Goal: Transaction & Acquisition: Download file/media

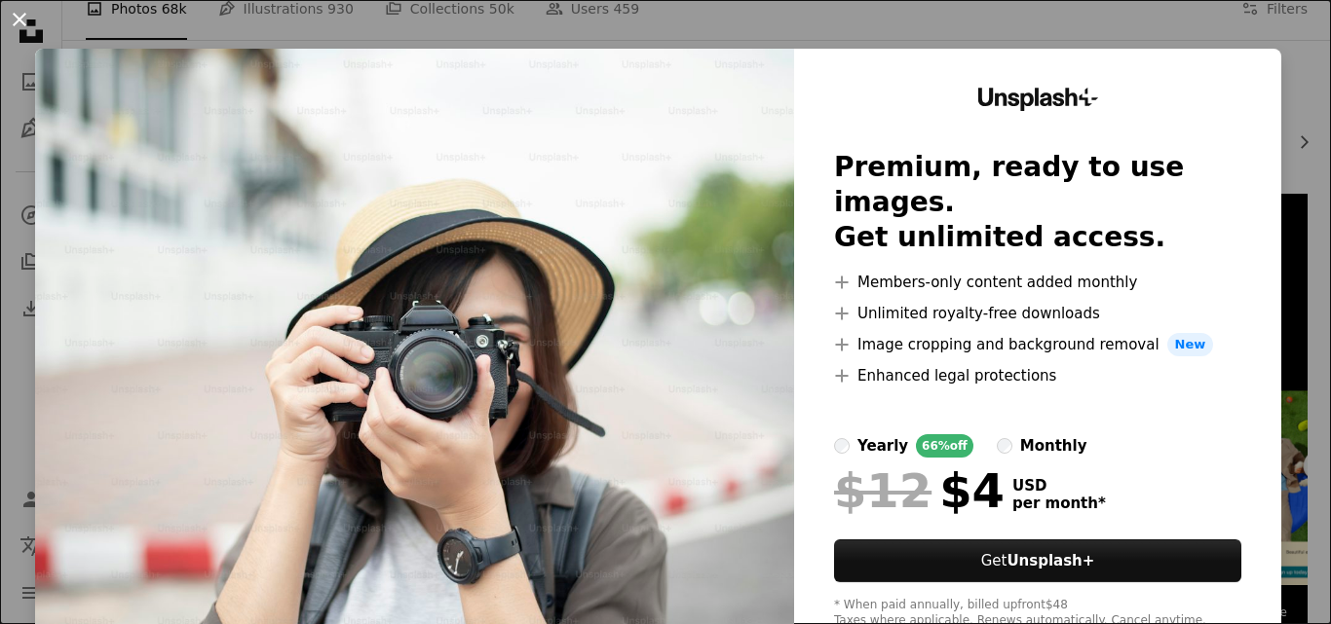
click at [20, 19] on button "An X shape" at bounding box center [19, 19] width 23 height 23
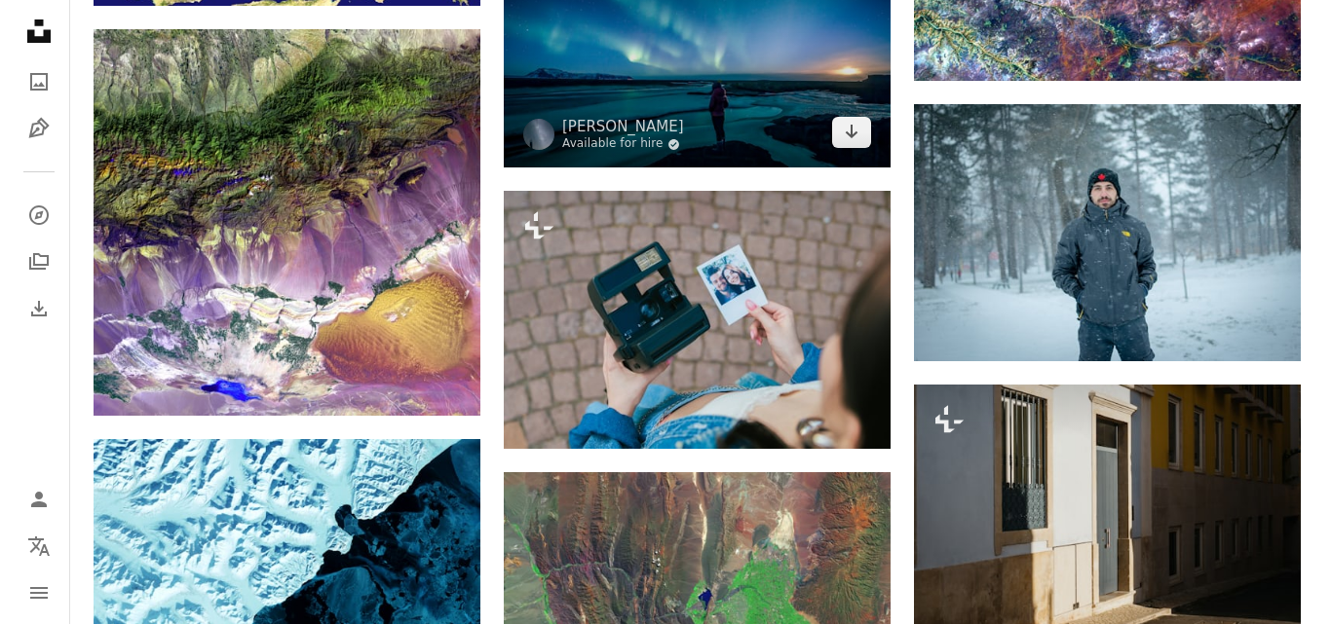
scroll to position [2143, 0]
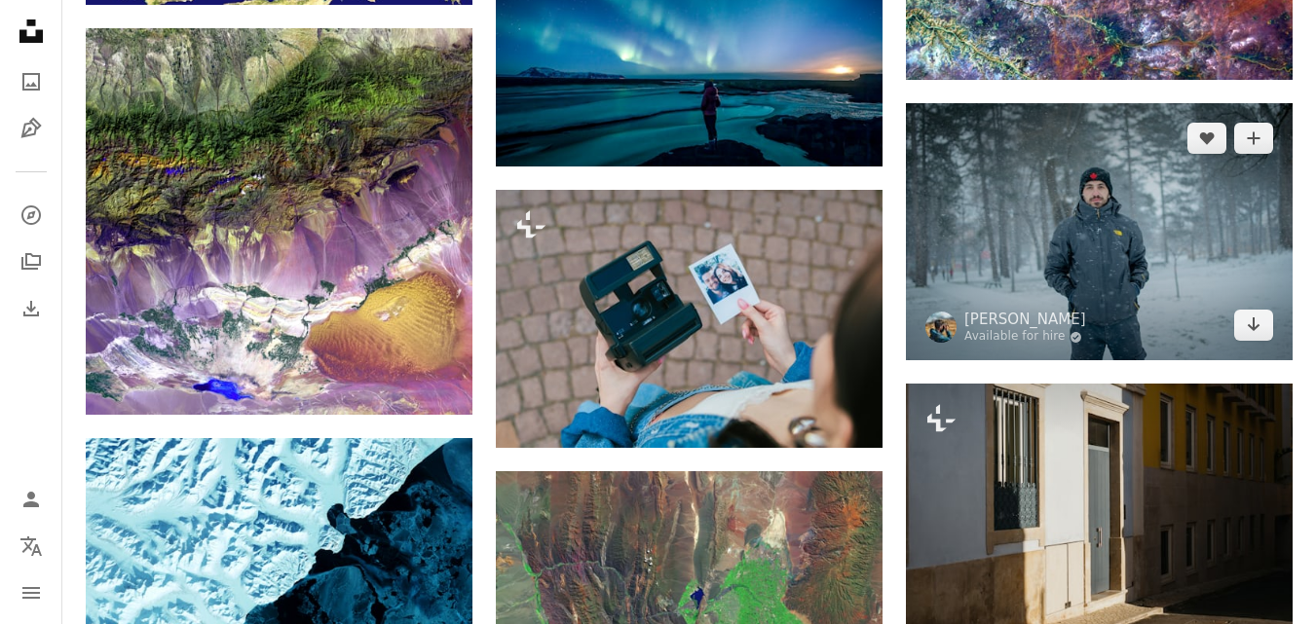
click at [1095, 276] on img at bounding box center [1099, 231] width 387 height 257
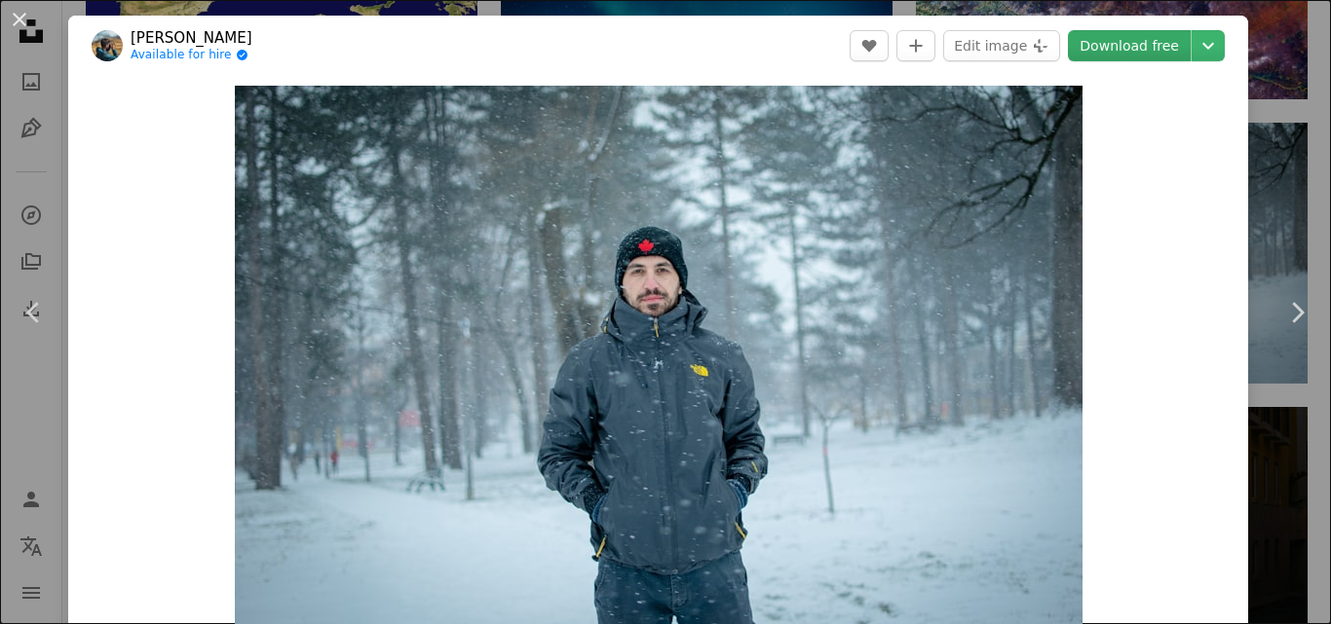
click at [1110, 48] on link "Download free" at bounding box center [1129, 45] width 123 height 31
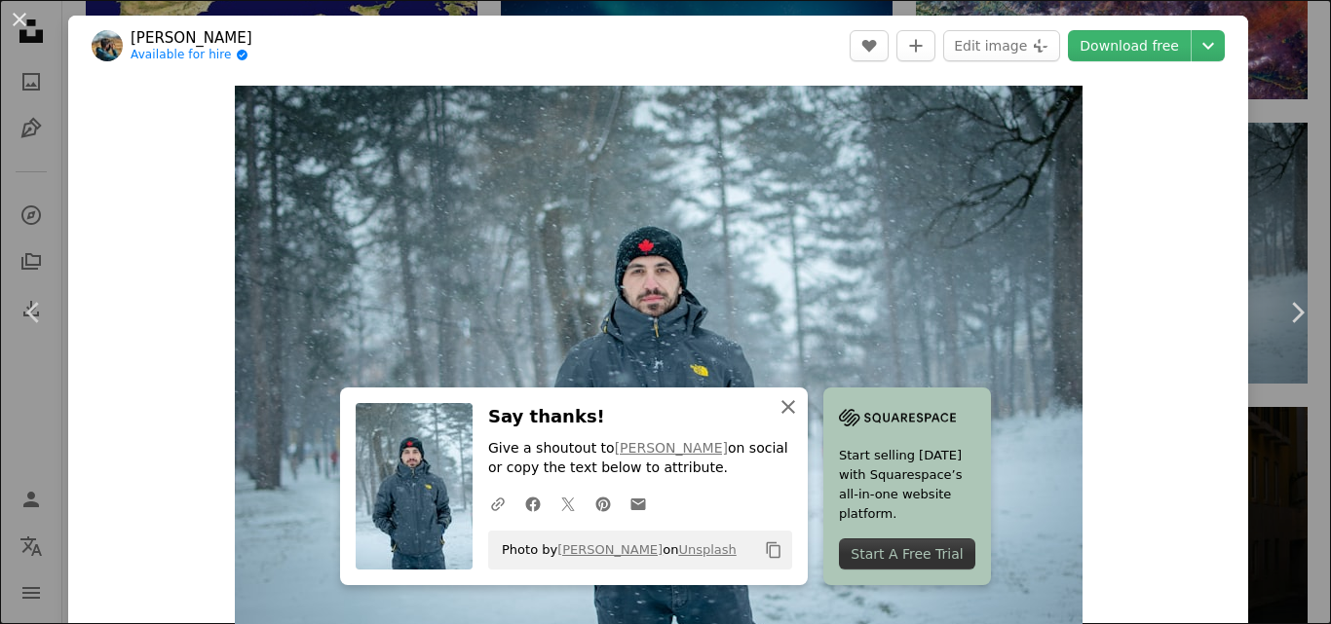
click at [781, 404] on icon "An X shape" at bounding box center [787, 407] width 23 height 23
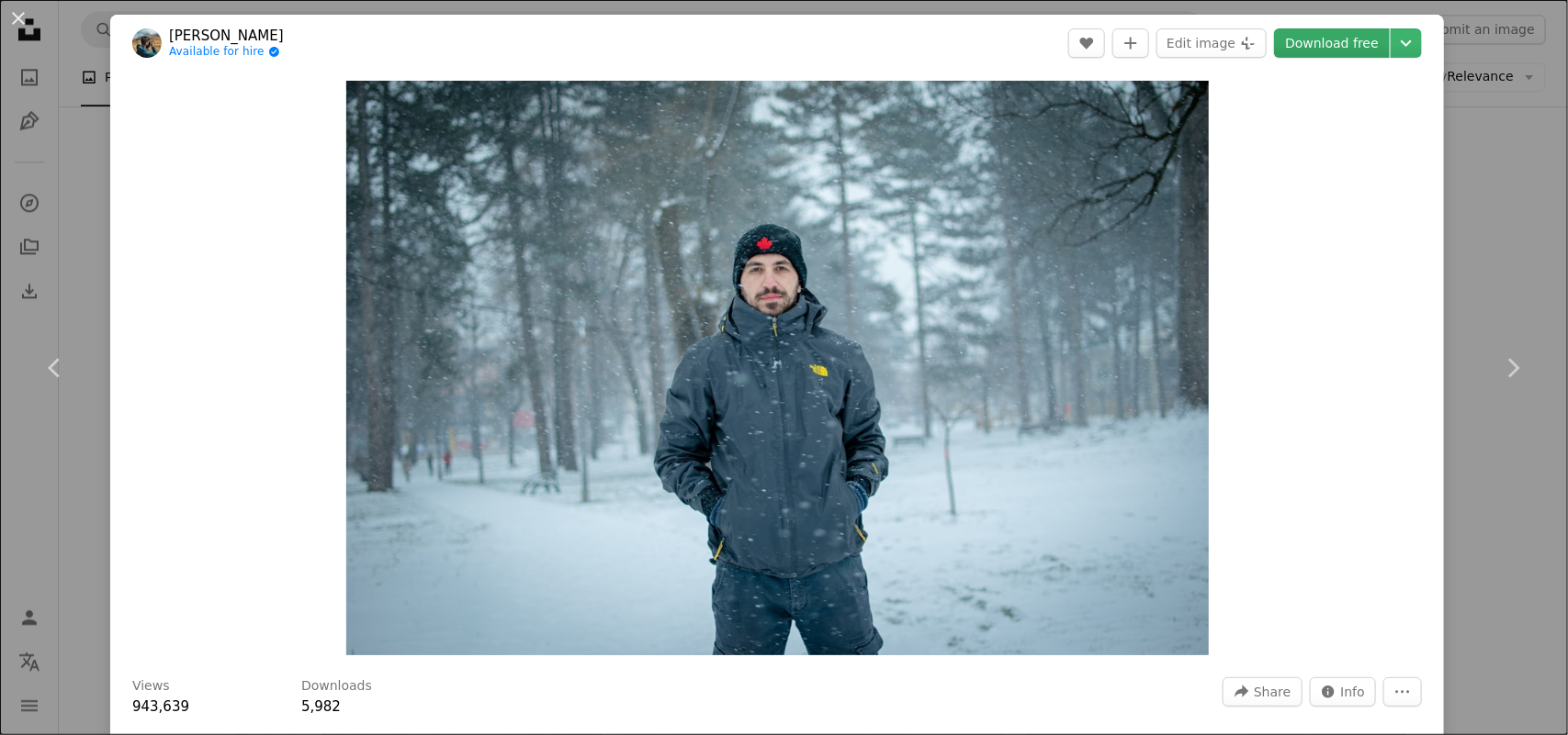
click at [1240, 40] on link "Download free" at bounding box center [1331, 42] width 116 height 29
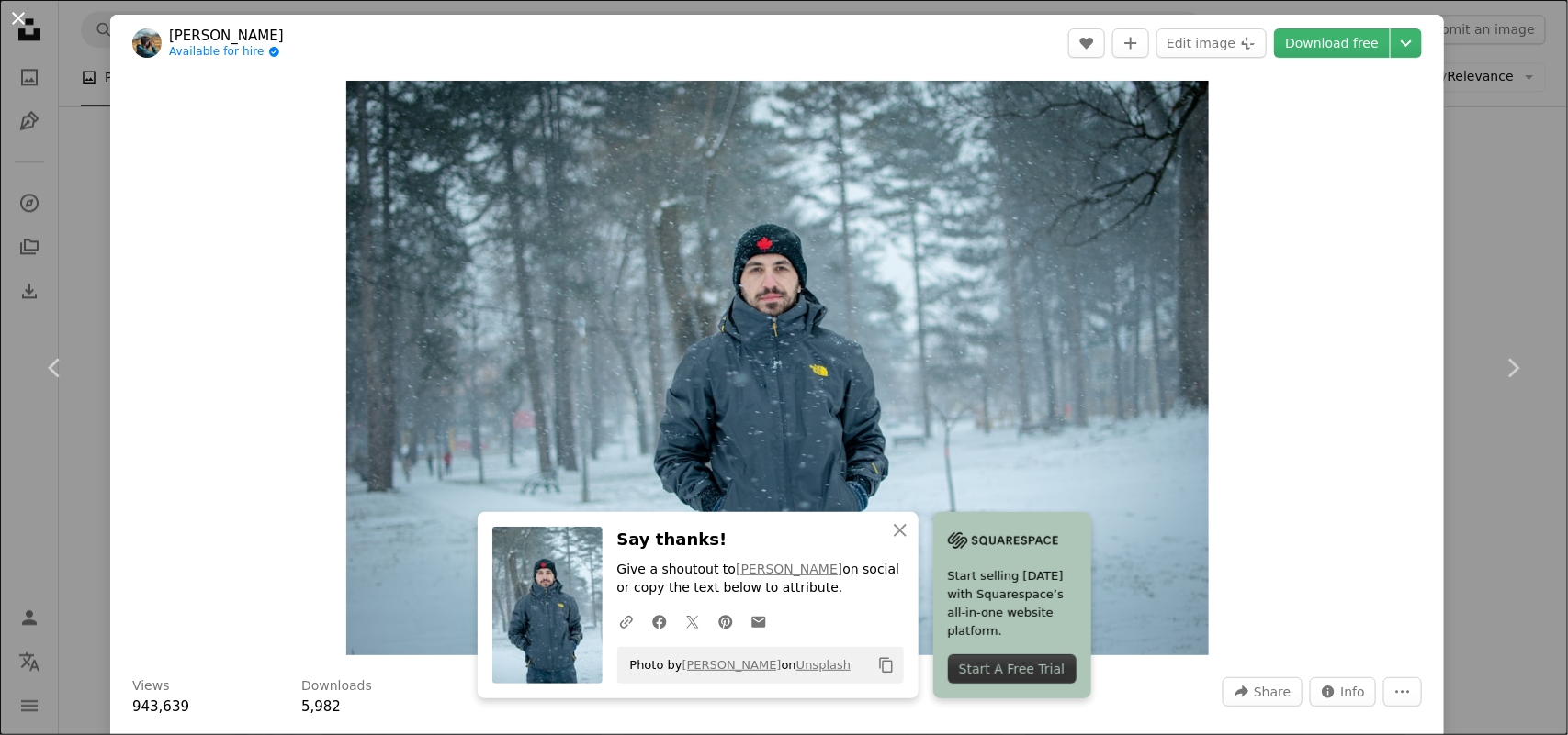
click at [19, 18] on button "An X shape" at bounding box center [18, 18] width 22 height 22
